Goal: Task Accomplishment & Management: Use online tool/utility

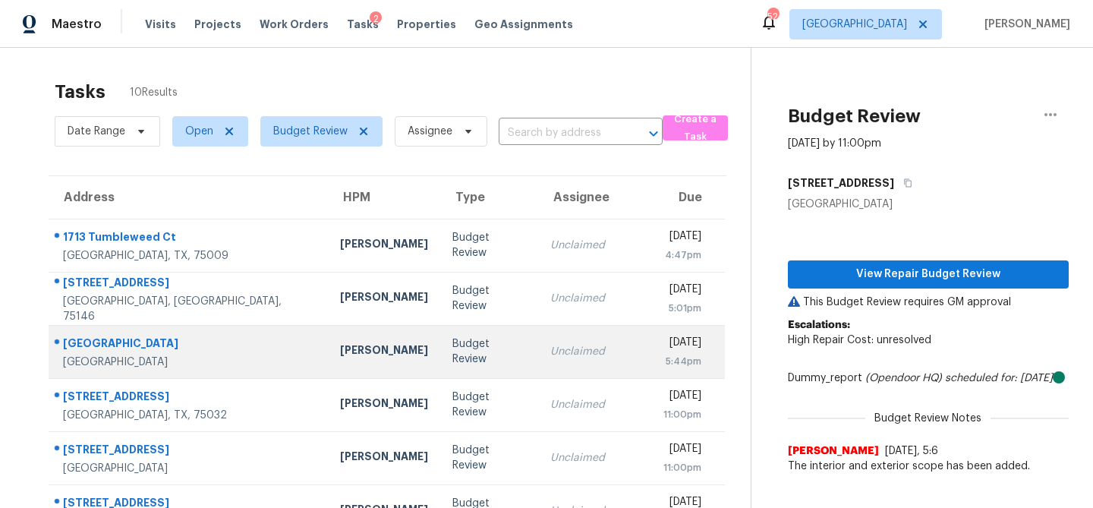
scroll to position [148, 0]
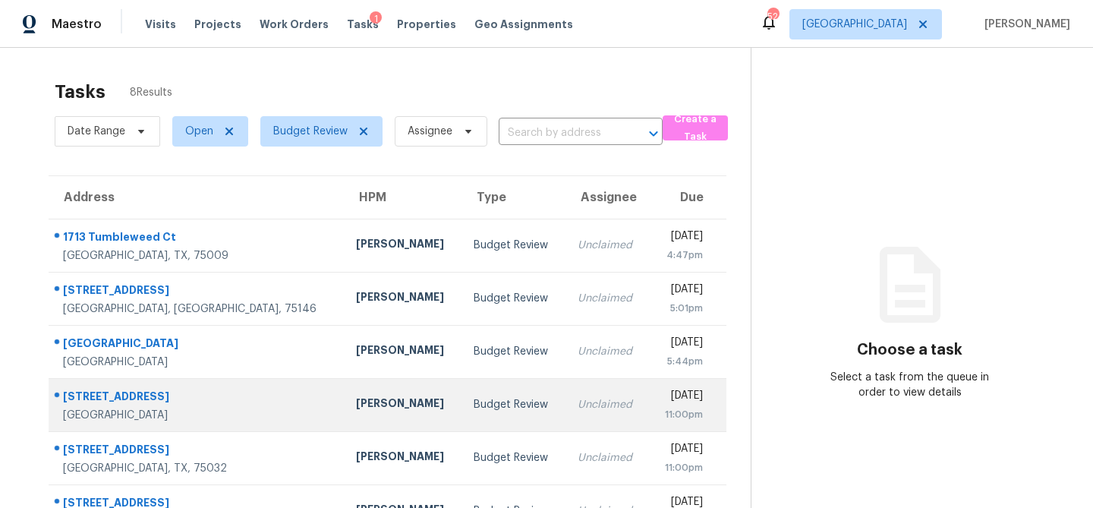
scroll to position [148, 0]
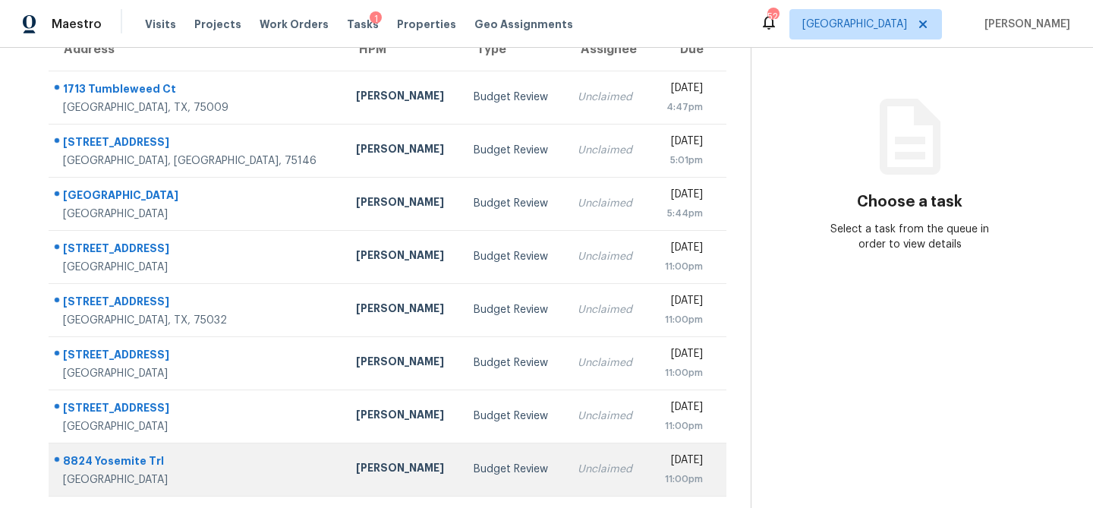
click at [375, 471] on td "[PERSON_NAME]" at bounding box center [403, 469] width 118 height 53
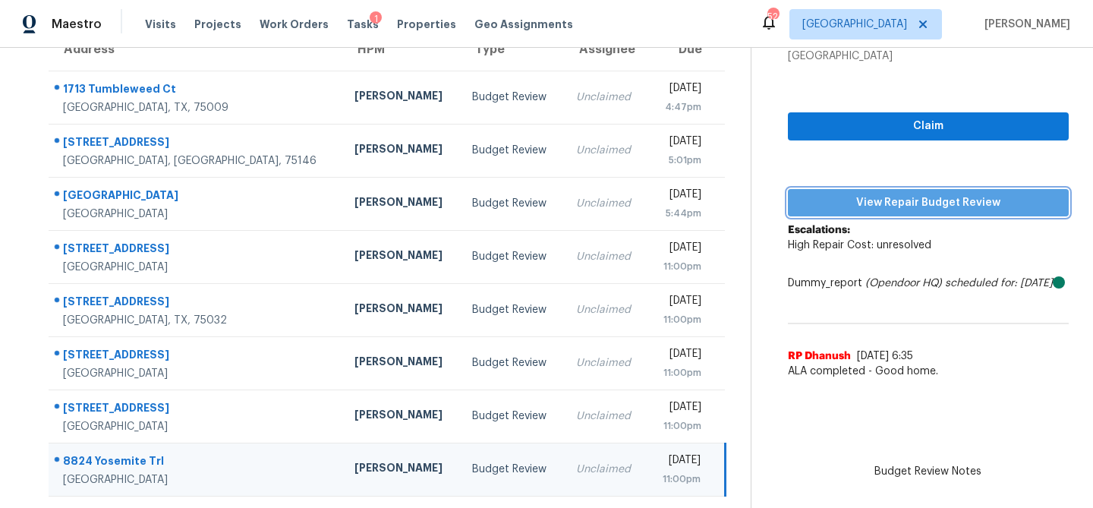
click at [878, 194] on span "View Repair Budget Review" at bounding box center [928, 203] width 257 height 19
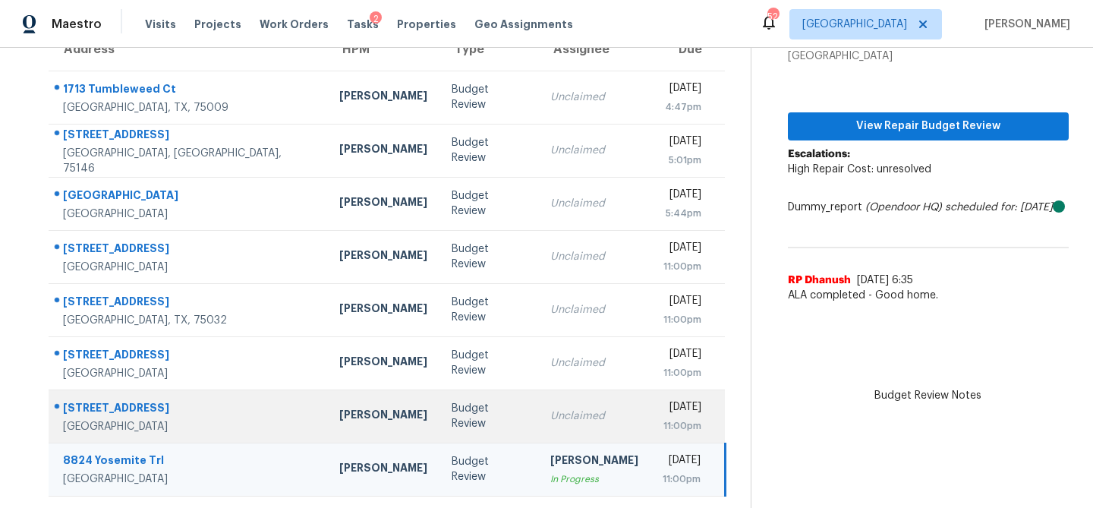
click at [440, 433] on td "Budget Review" at bounding box center [489, 416] width 99 height 53
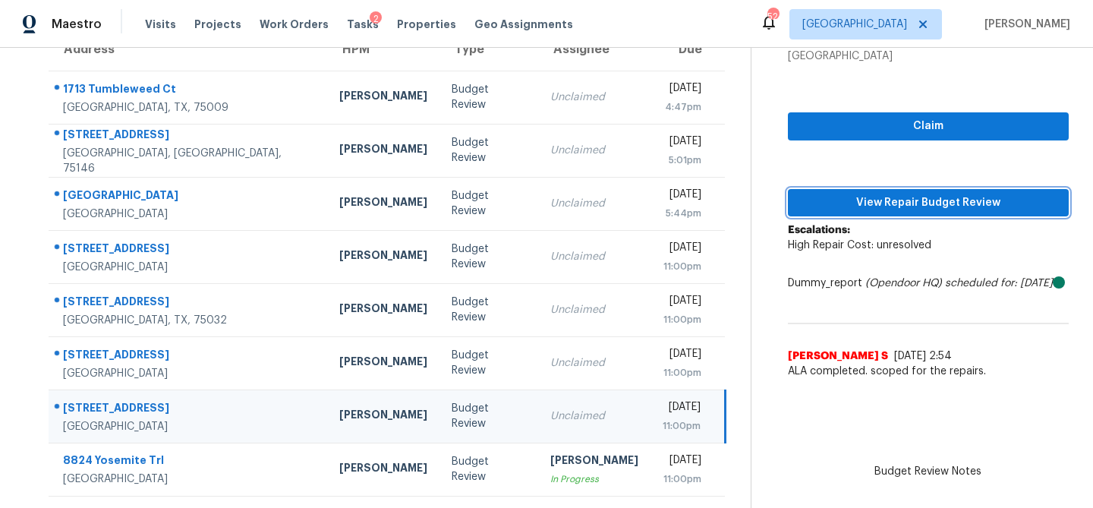
click at [888, 209] on span "View Repair Budget Review" at bounding box center [928, 203] width 257 height 19
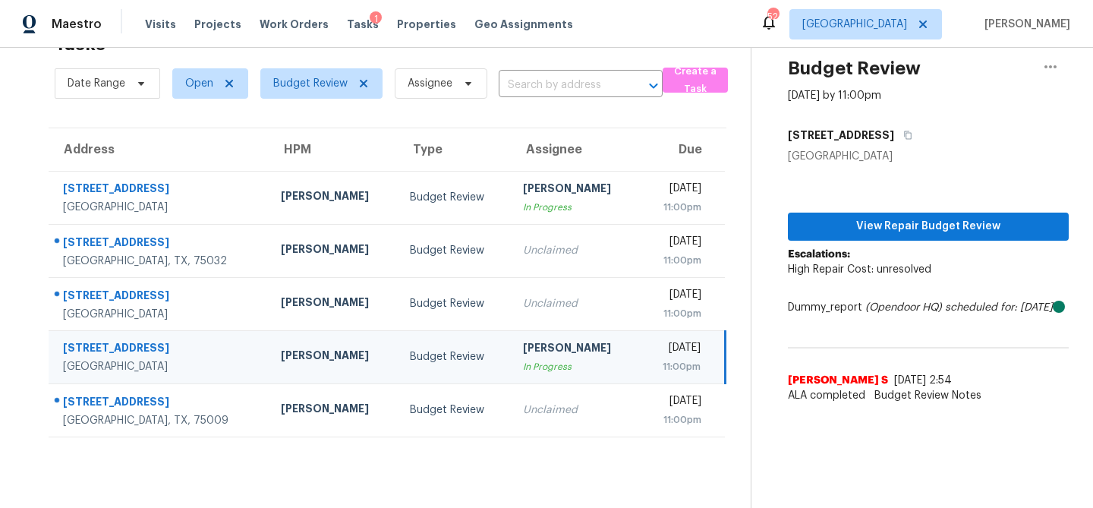
scroll to position [48, 0]
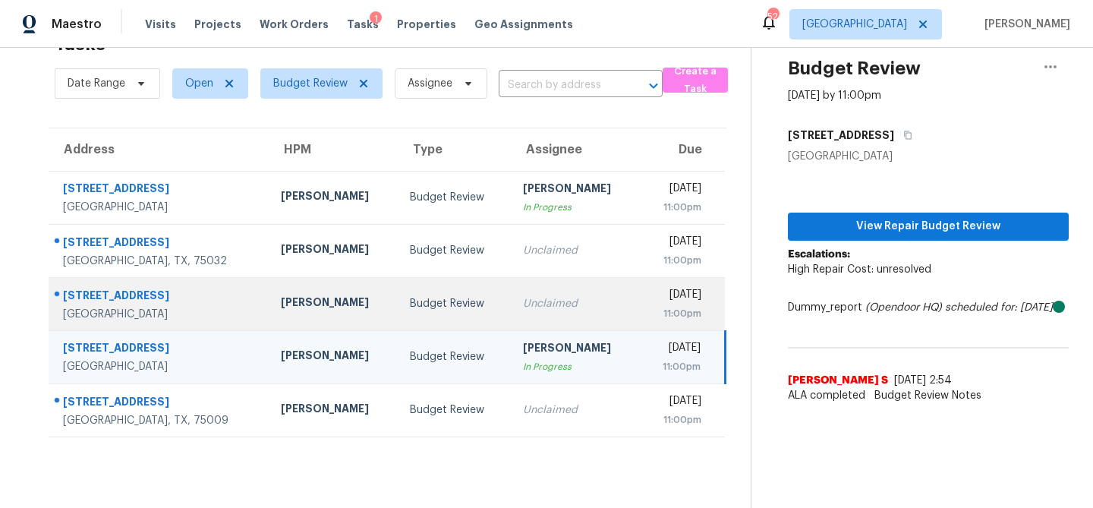
click at [511, 295] on td "Unclaimed" at bounding box center [575, 303] width 129 height 53
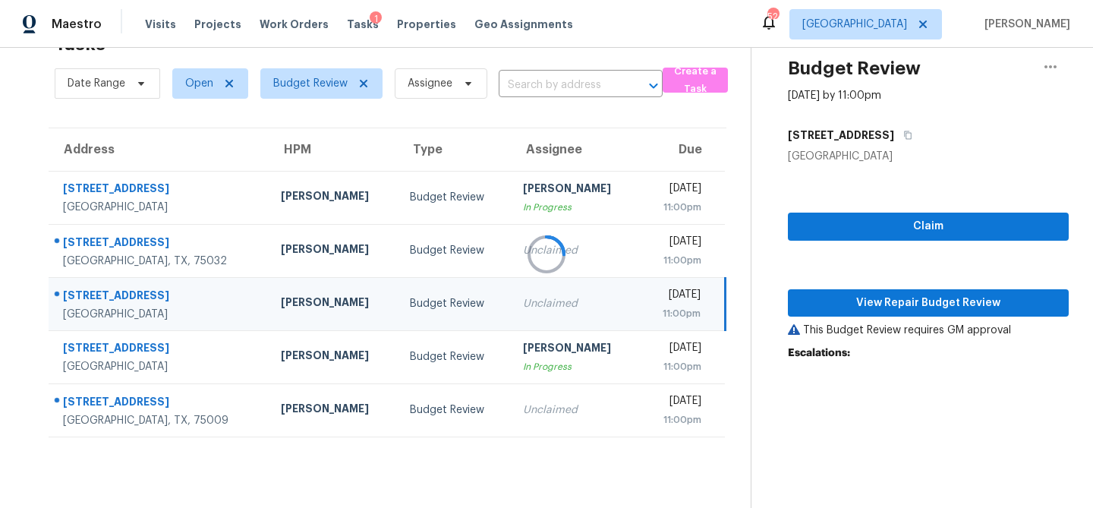
scroll to position [110, 0]
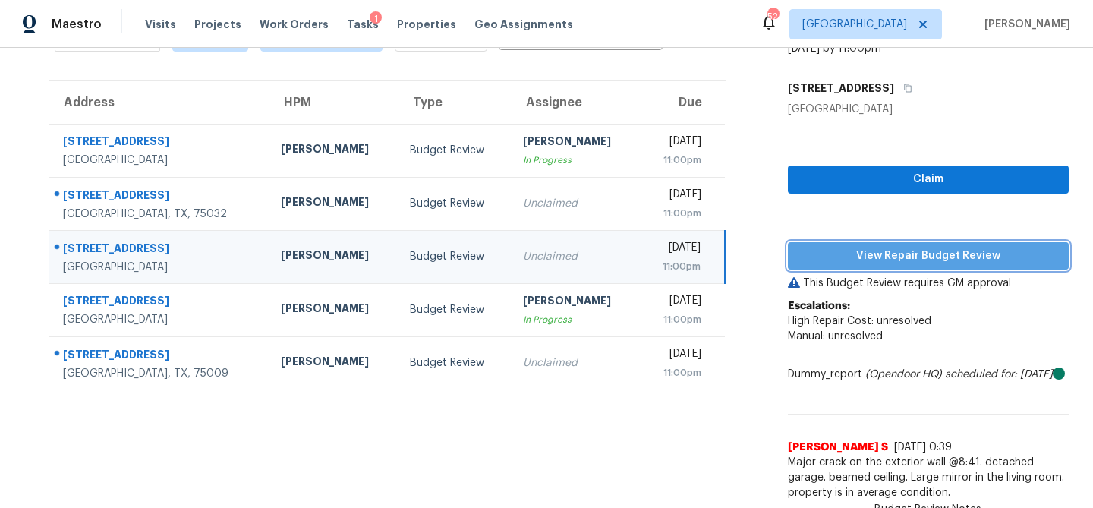
click at [844, 247] on span "View Repair Budget Review" at bounding box center [928, 256] width 257 height 19
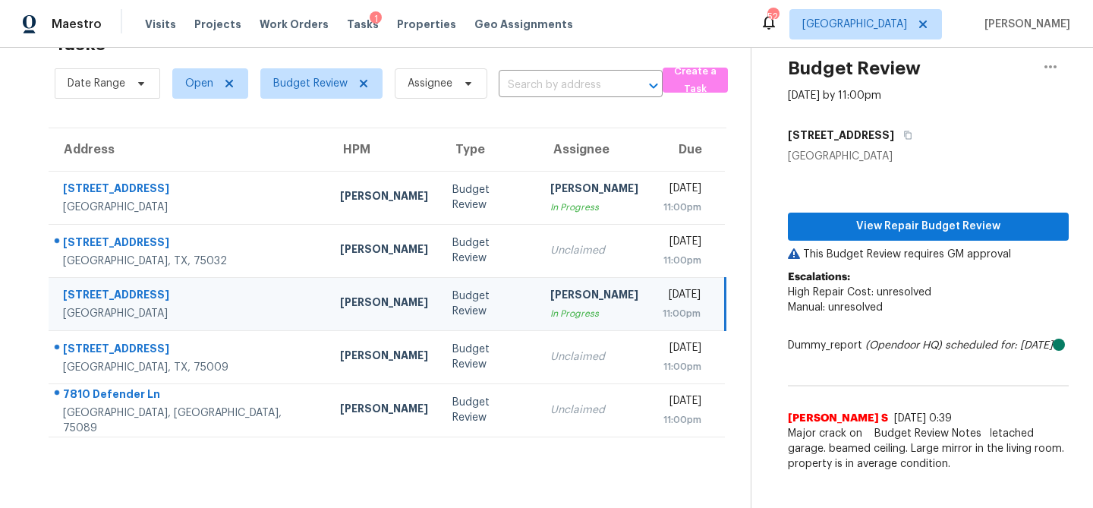
scroll to position [48, 0]
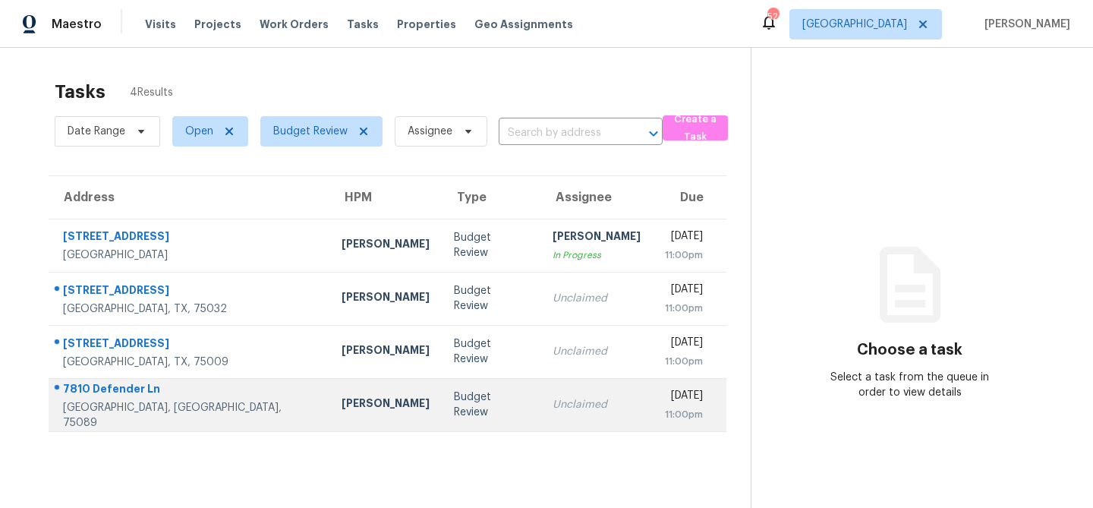
click at [342, 398] on div "[PERSON_NAME]" at bounding box center [386, 405] width 88 height 19
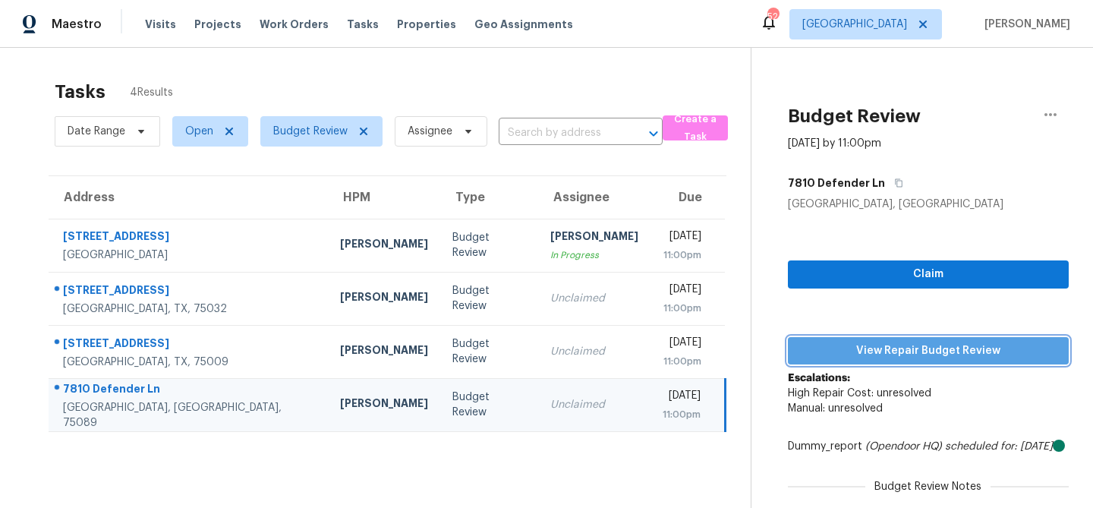
click at [822, 354] on span "View Repair Budget Review" at bounding box center [928, 351] width 257 height 19
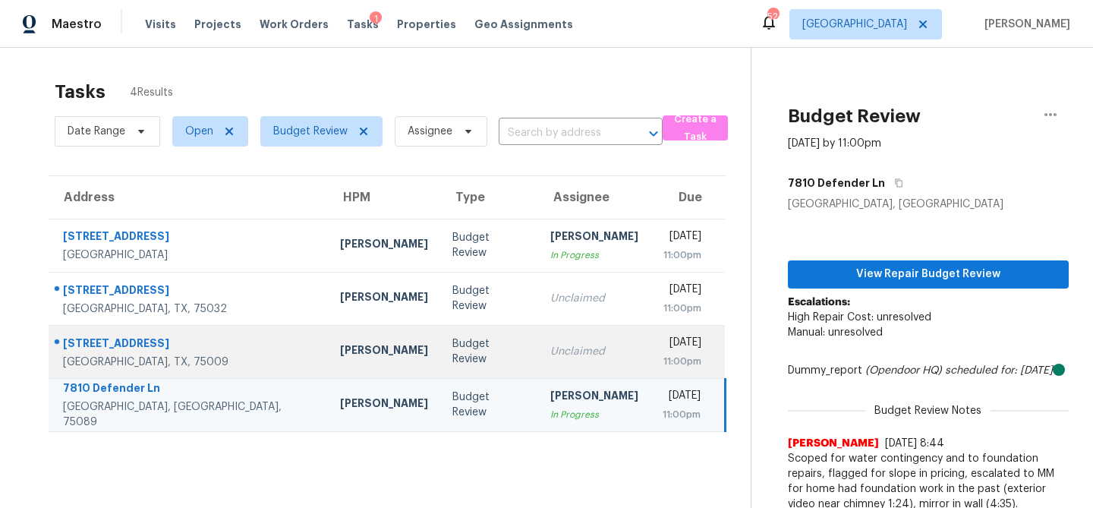
click at [551, 344] on div "Unclaimed" at bounding box center [595, 351] width 88 height 15
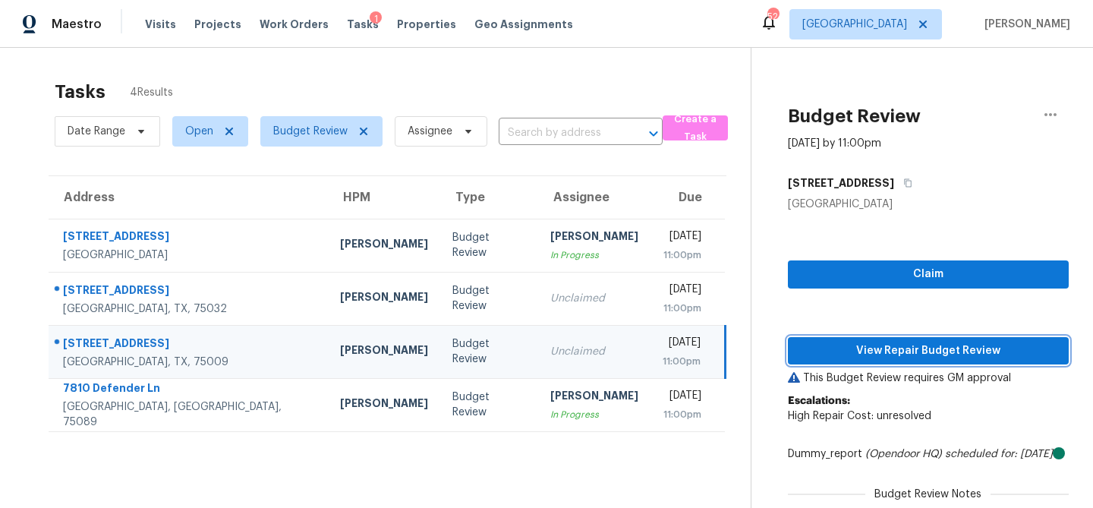
click at [917, 351] on span "View Repair Budget Review" at bounding box center [928, 351] width 257 height 19
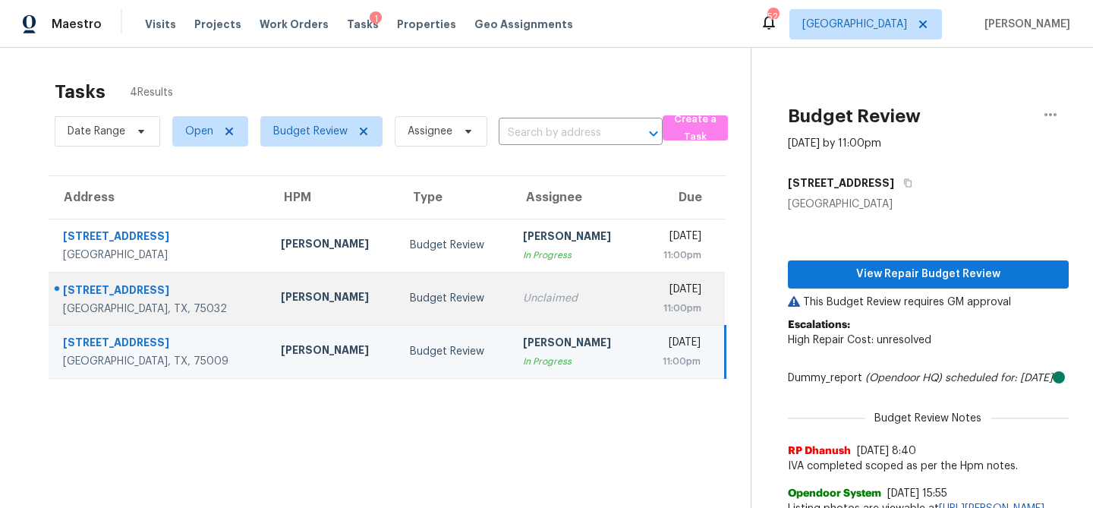
click at [523, 295] on div "Unclaimed" at bounding box center [575, 298] width 105 height 15
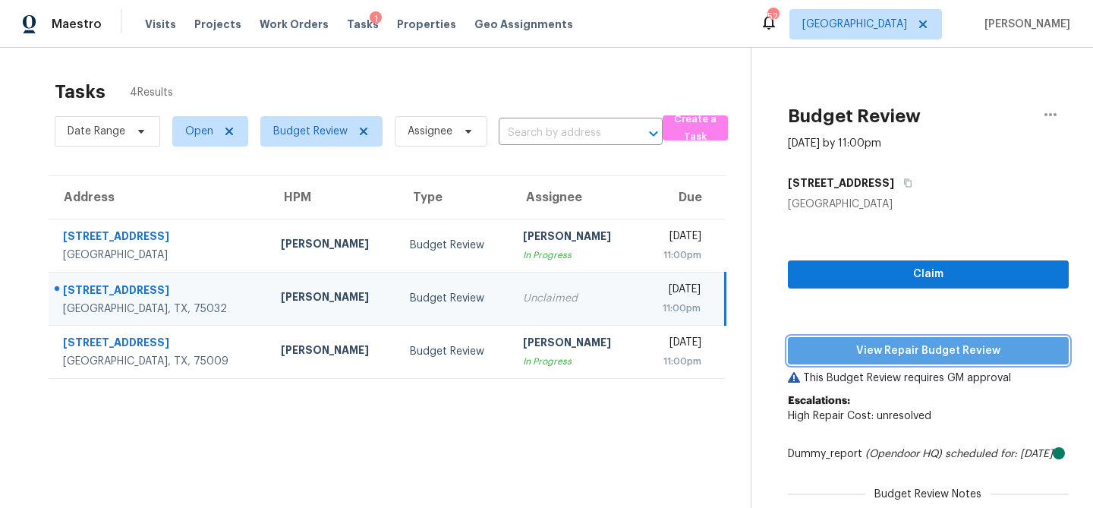
click at [832, 361] on button "View Repair Budget Review" at bounding box center [928, 351] width 281 height 28
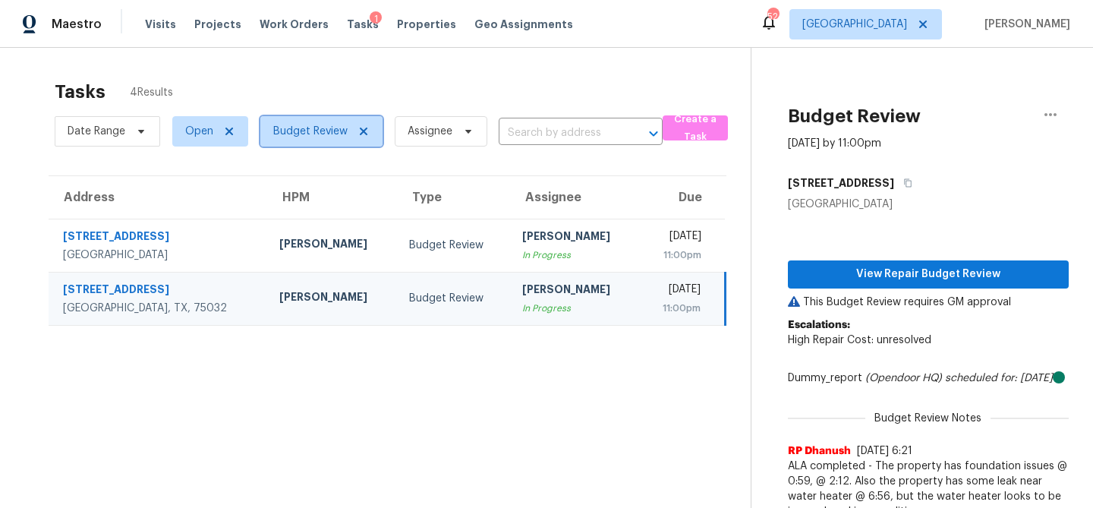
click at [320, 128] on span "Budget Review" at bounding box center [310, 131] width 74 height 15
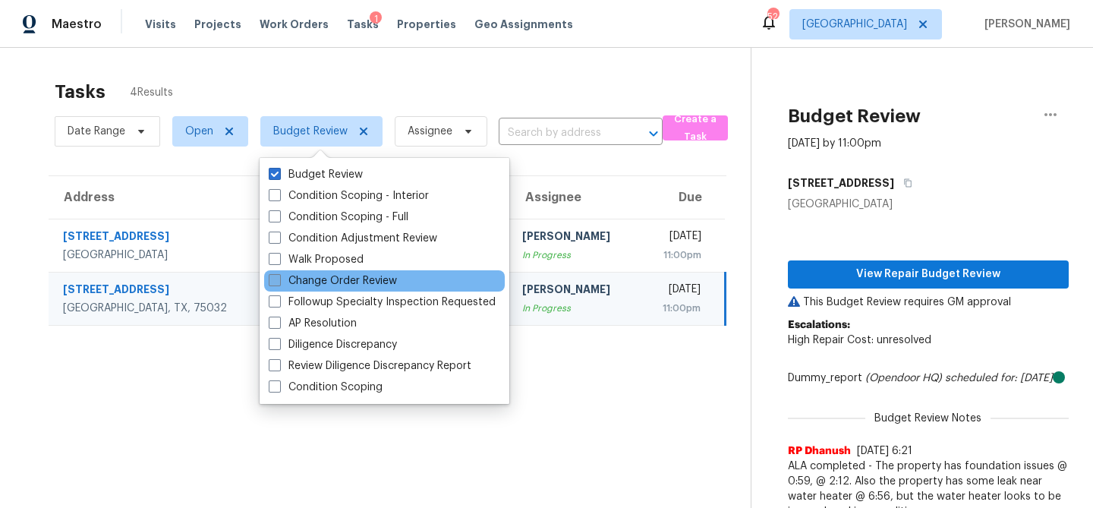
click at [273, 279] on span at bounding box center [275, 280] width 12 height 12
click at [273, 279] on input "Change Order Review" at bounding box center [274, 278] width 10 height 10
checkbox input "true"
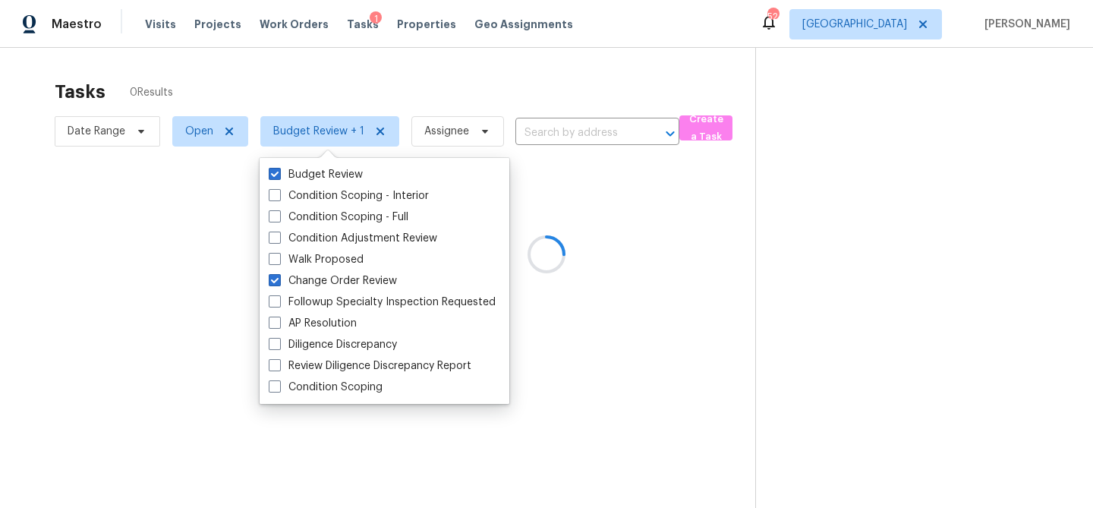
click at [402, 71] on div at bounding box center [546, 254] width 1093 height 508
